Goal: Browse casually: Explore the website without a specific task or goal

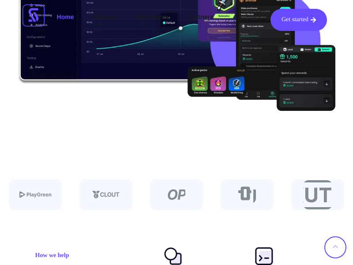
scroll to position [2646, 0]
